Goal: Obtain resource: Download file/media

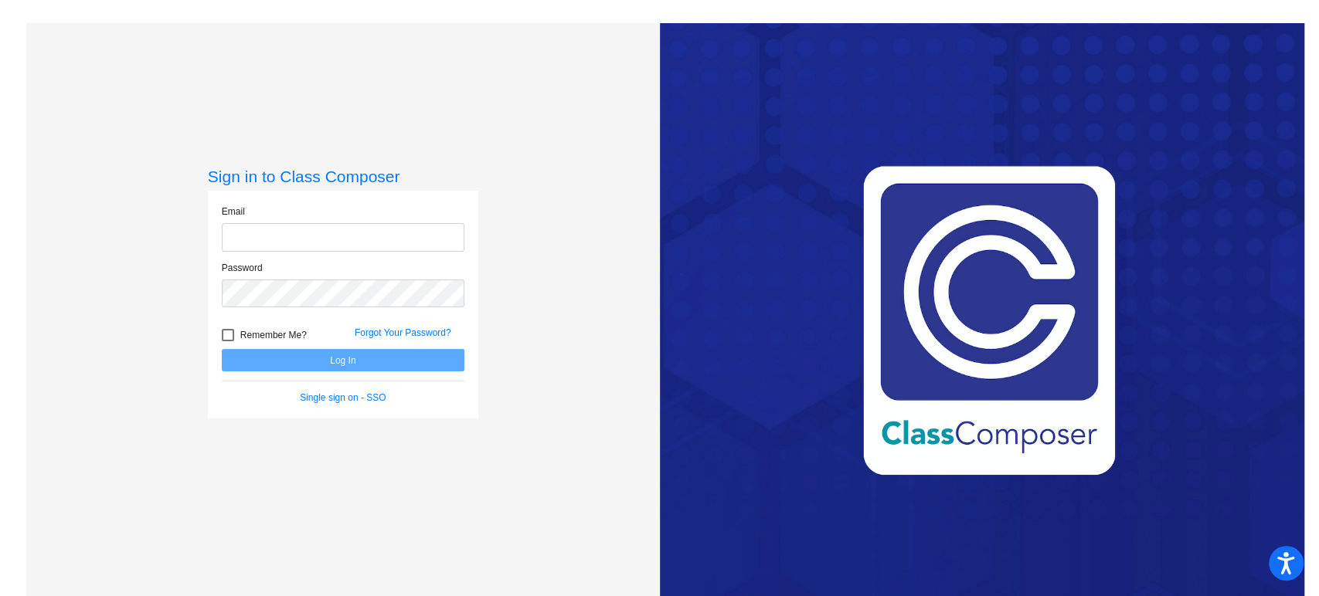
type input "[EMAIL_ADDRESS][PERSON_NAME][DOMAIN_NAME]"
click at [438, 351] on button "Log In" at bounding box center [343, 360] width 243 height 22
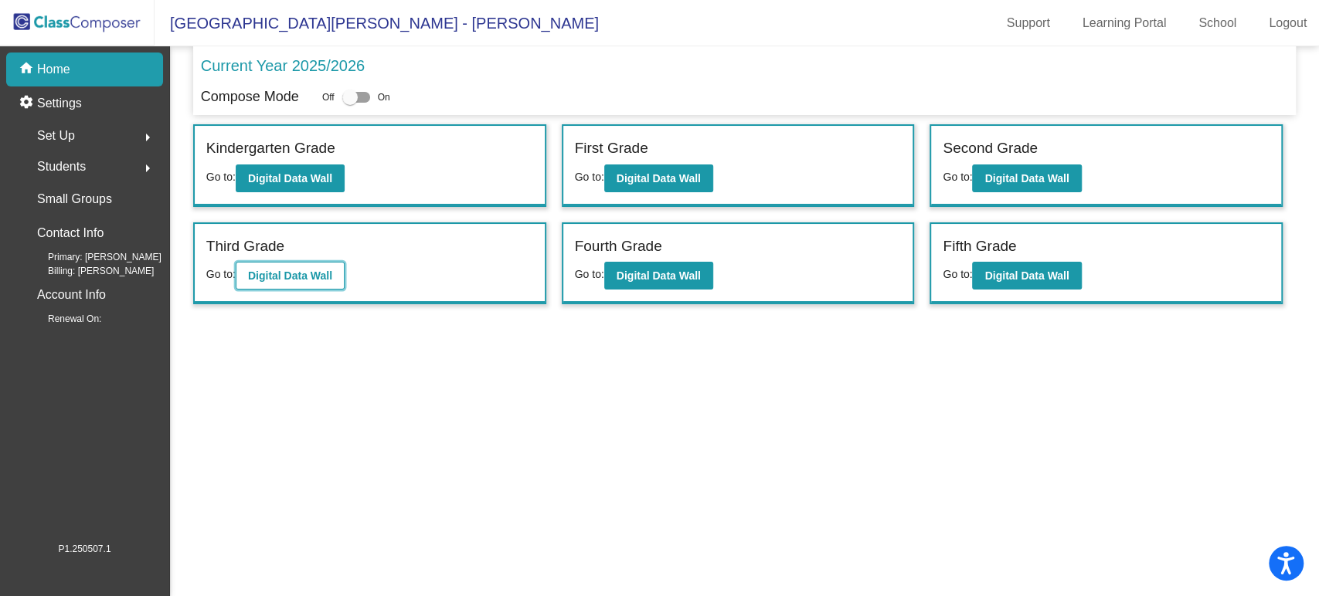
click at [334, 271] on button "Digital Data Wall" at bounding box center [290, 276] width 109 height 28
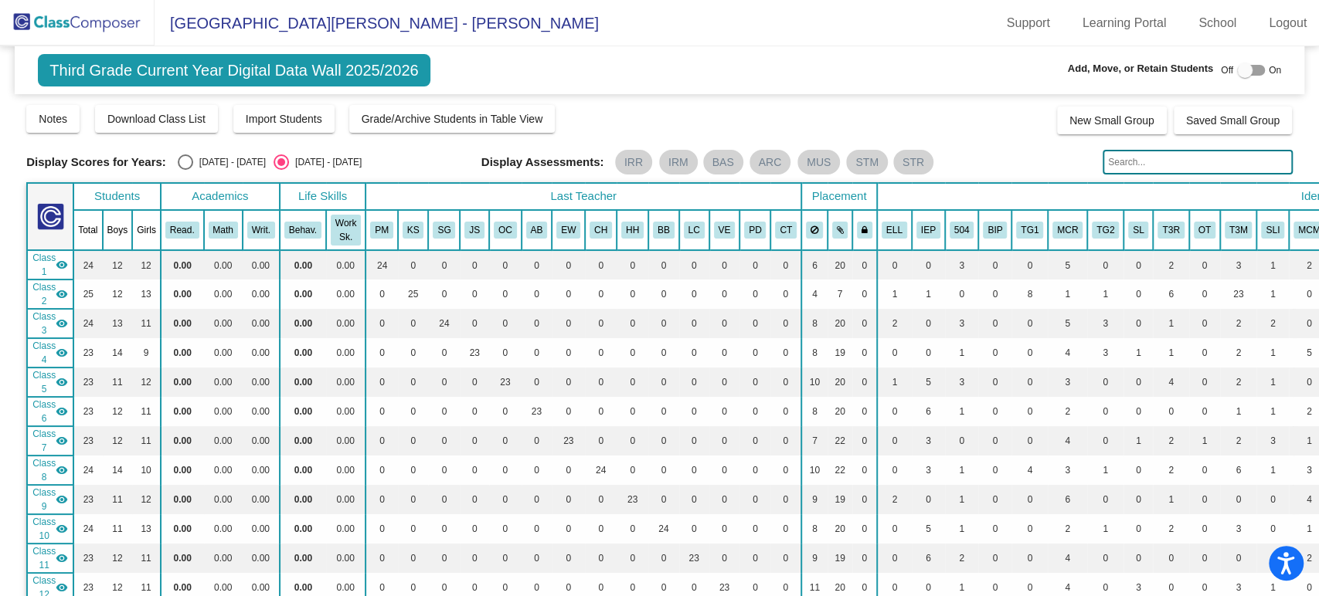
click at [185, 166] on div "Select an option" at bounding box center [185, 161] width 15 height 15
click at [185, 170] on input "[DATE] - [DATE]" at bounding box center [185, 170] width 1 height 1
radio input "true"
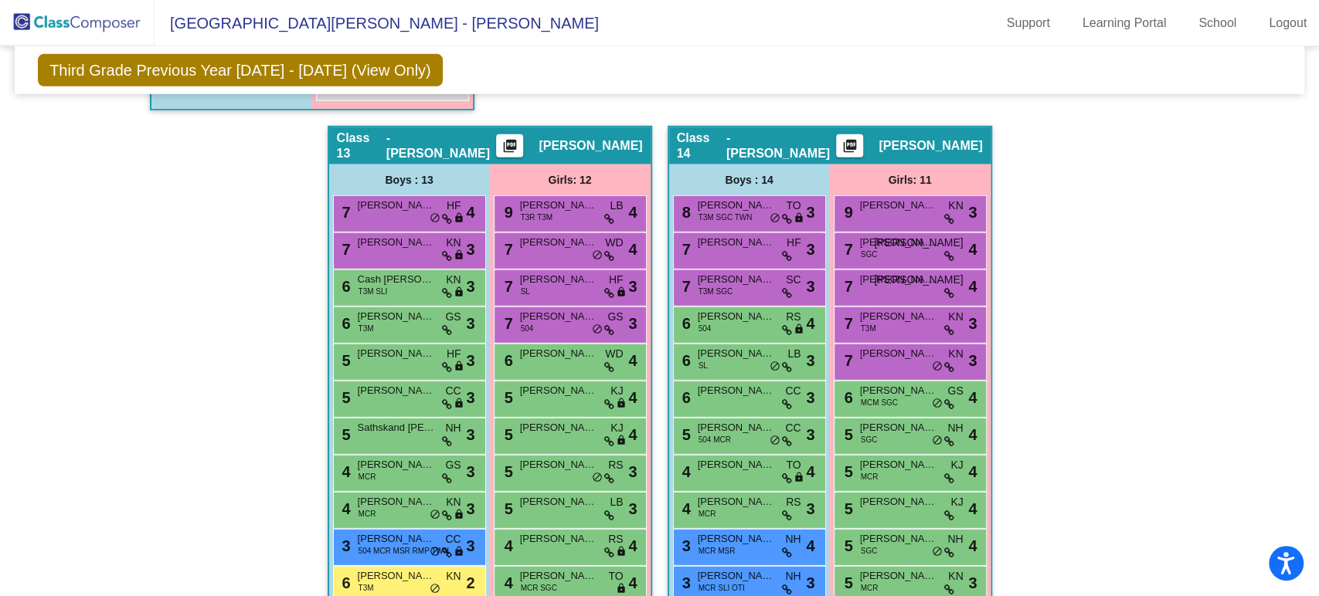
scroll to position [2979, 0]
click at [862, 134] on button "picture_as_pdf" at bounding box center [849, 145] width 27 height 23
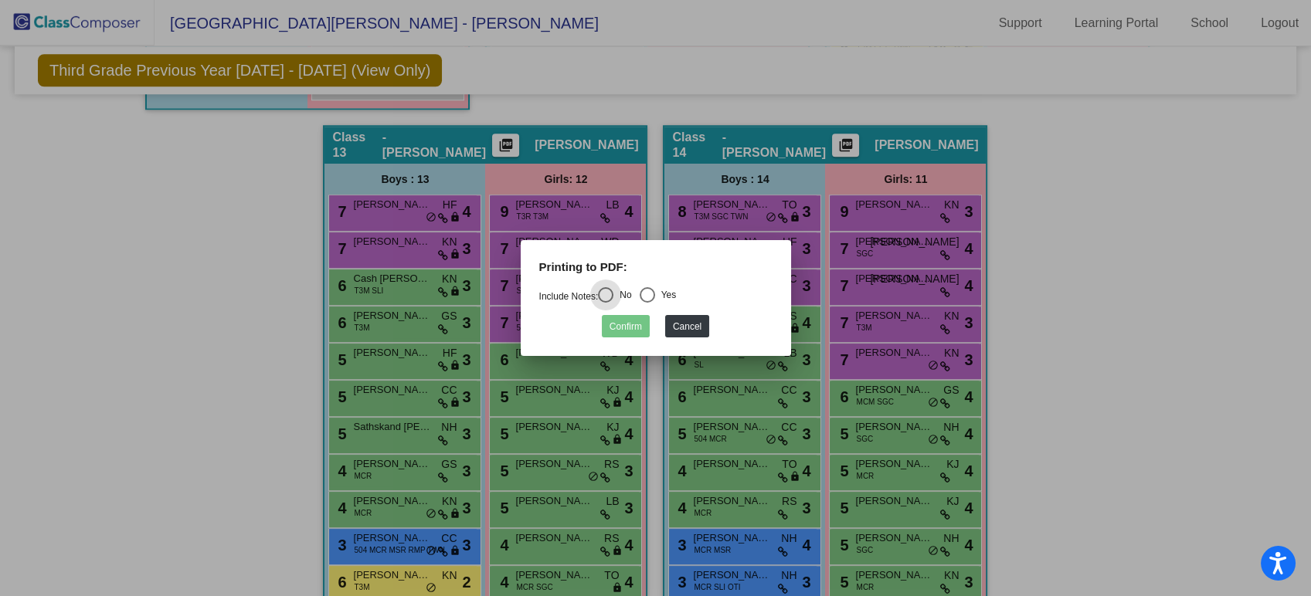
click at [650, 297] on div "Select an option" at bounding box center [647, 294] width 15 height 15
click at [647, 303] on input "Yes" at bounding box center [647, 303] width 1 height 1
radio input "true"
click at [636, 321] on button "Confirm" at bounding box center [626, 326] width 48 height 22
